Goal: Check status

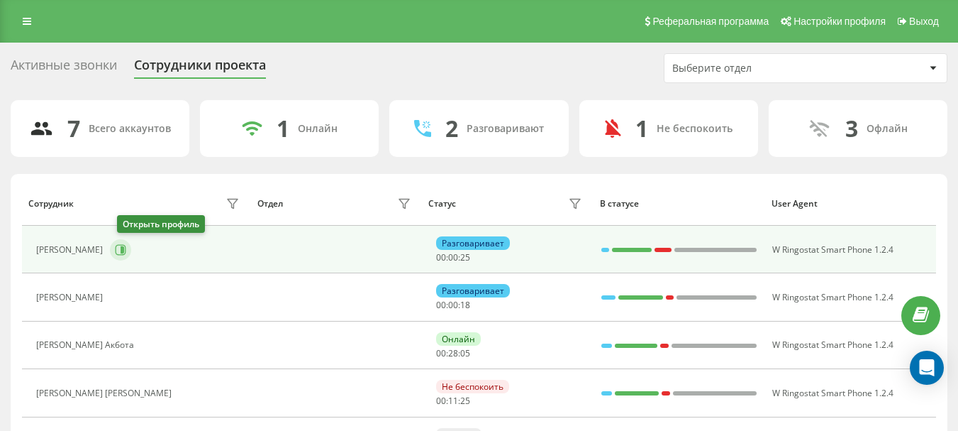
click at [126, 253] on icon at bounding box center [120, 249] width 11 height 11
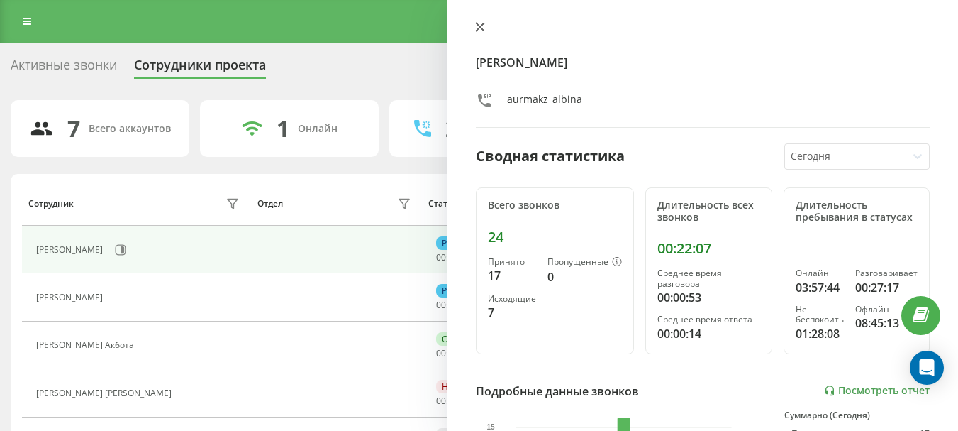
click at [484, 24] on icon at bounding box center [480, 27] width 9 height 9
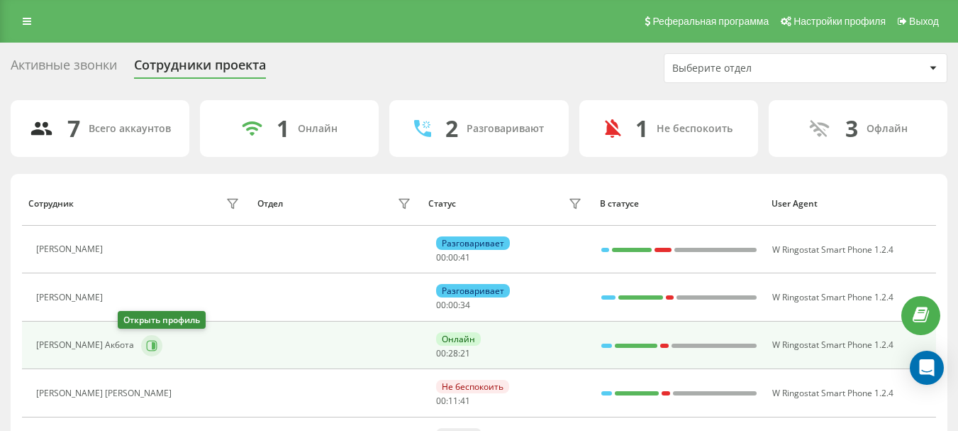
click at [146, 347] on icon at bounding box center [151, 345] width 11 height 11
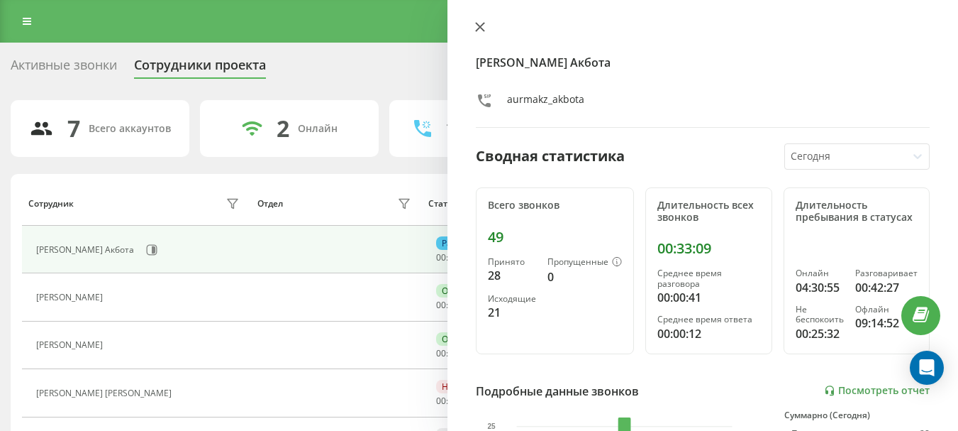
click at [481, 26] on icon at bounding box center [480, 27] width 9 height 9
